Goal: Find specific page/section: Find specific page/section

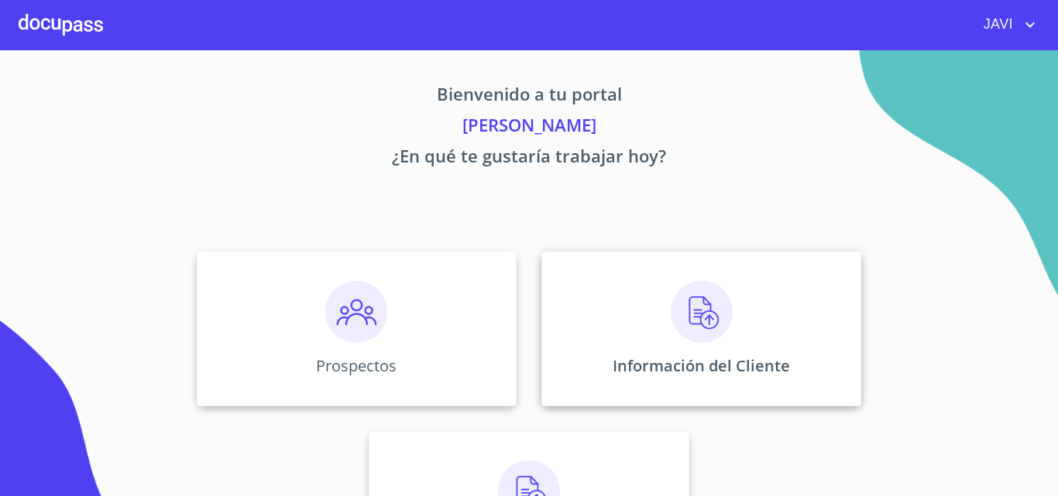
click at [701, 313] on img at bounding box center [702, 312] width 62 height 62
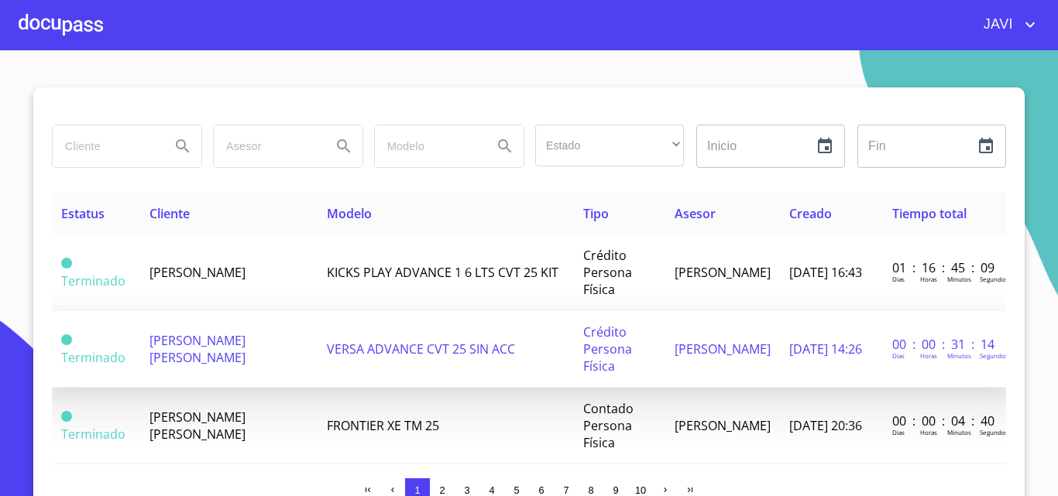
click at [229, 352] on td "[PERSON_NAME] [PERSON_NAME]" at bounding box center [228, 349] width 177 height 77
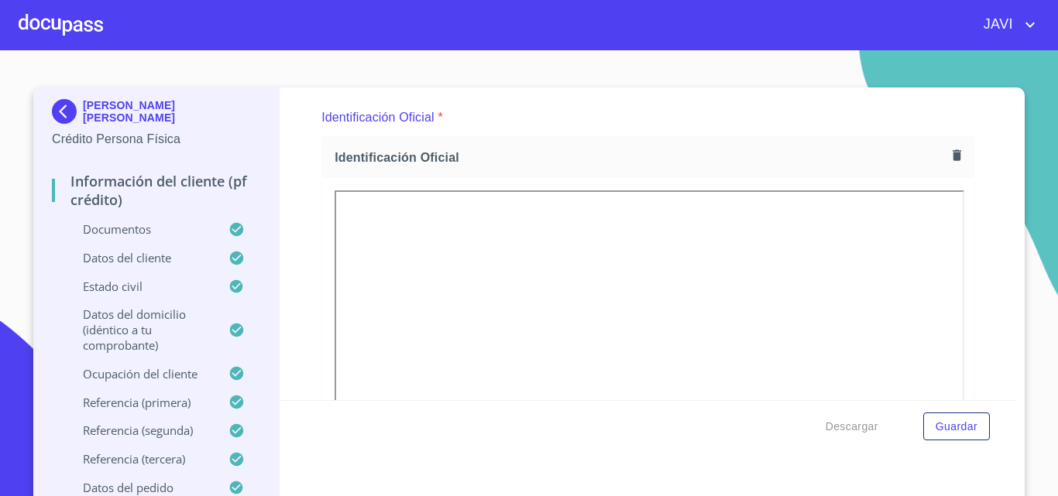
scroll to position [155, 0]
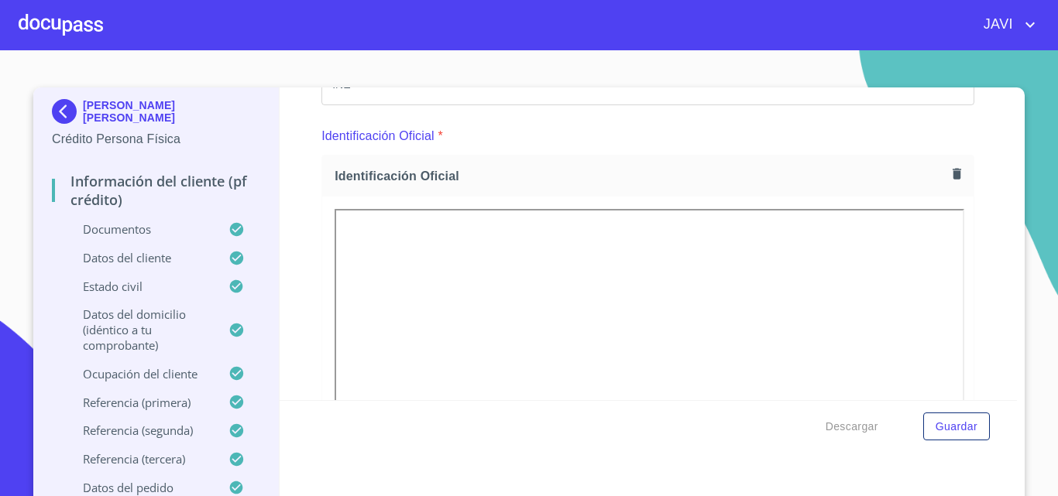
click at [78, 24] on div at bounding box center [61, 25] width 84 height 50
